Goal: Information Seeking & Learning: Learn about a topic

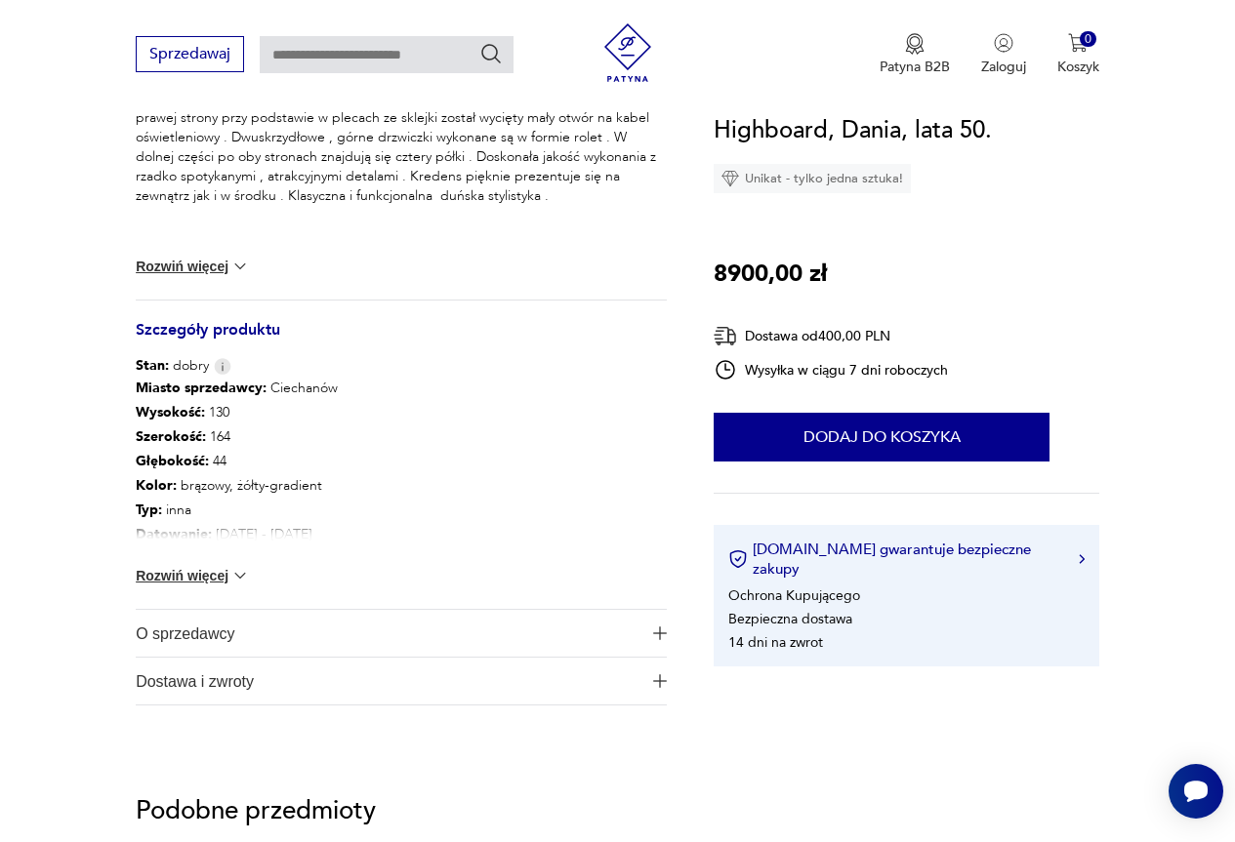
scroll to position [878, 0]
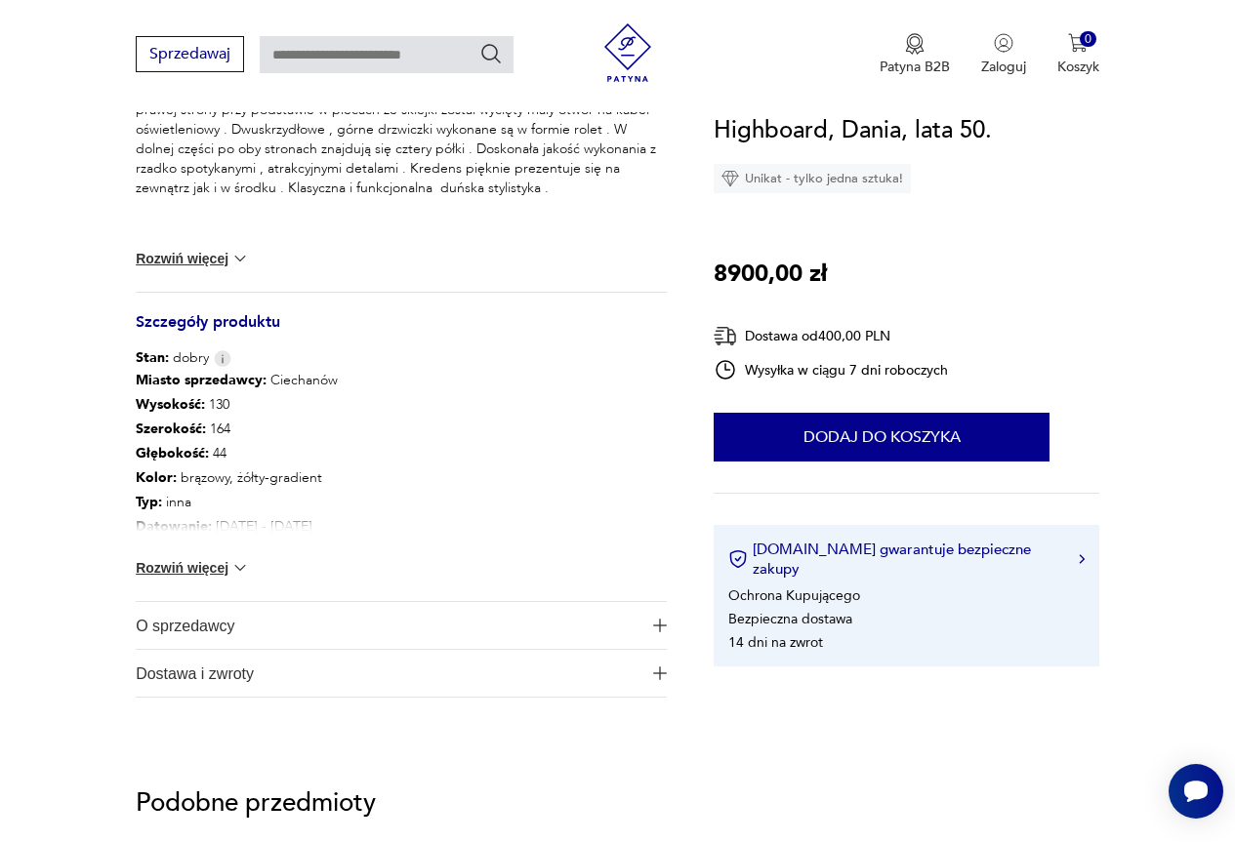
click at [207, 560] on button "Rozwiń więcej" at bounding box center [192, 568] width 113 height 20
